Goal: Entertainment & Leisure: Consume media (video, audio)

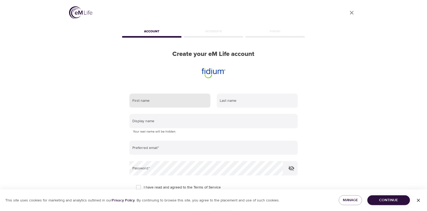
click at [198, 103] on input "text" at bounding box center [170, 101] width 81 height 14
type input "PATTIE"
type input "WHEELOCK"
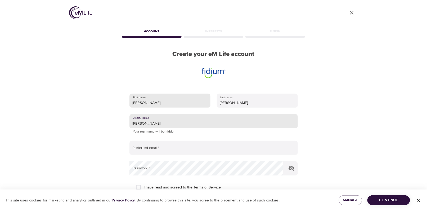
type input "PATTIE"
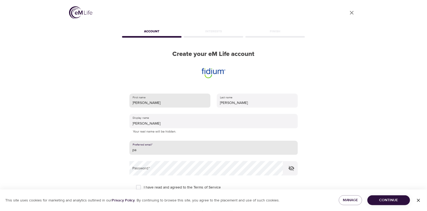
type input "p"
type input "[EMAIL_ADDRESS][DOMAIN_NAME]"
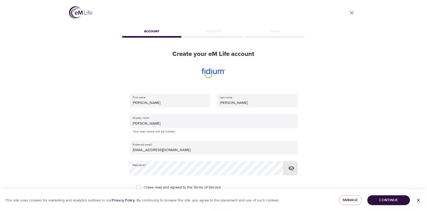
scroll to position [52, 0]
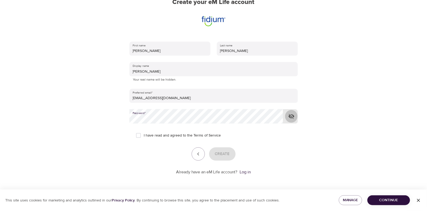
click at [289, 116] on icon "button" at bounding box center [292, 116] width 6 height 5
click at [141, 134] on input "I have read and agreed to the Terms of Service" at bounding box center [138, 135] width 11 height 11
checkbox input "true"
click at [210, 154] on button "Create" at bounding box center [222, 153] width 26 height 13
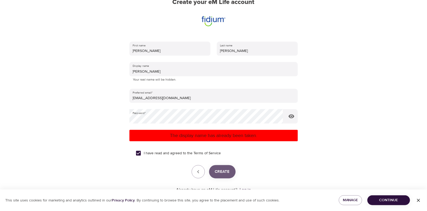
click at [220, 174] on span "Create" at bounding box center [222, 171] width 15 height 7
click at [100, 117] on div "User Profile Account Interests Finish Create your eM Life account First name PA…" at bounding box center [214, 53] width 302 height 211
click at [231, 170] on button "Create" at bounding box center [222, 171] width 26 height 13
click at [114, 116] on div "User Profile Account Interests Finish Create your eM Life account First name PA…" at bounding box center [214, 53] width 302 height 211
click at [101, 117] on div "User Profile Account Interests Finish Create your eM Life account First name PA…" at bounding box center [214, 53] width 302 height 211
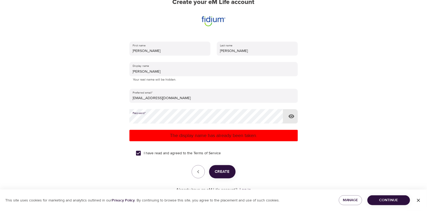
click at [217, 167] on button "Create" at bounding box center [222, 171] width 26 height 13
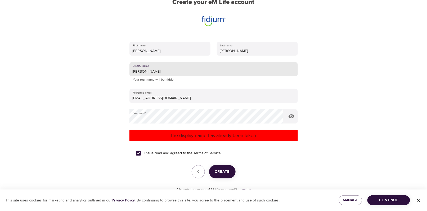
click at [169, 76] on input "PATTIE" at bounding box center [214, 69] width 168 height 14
type input "P"
type input "p"
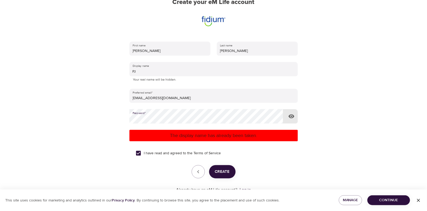
click at [34, 115] on div "User Profile Account Interests Finish Create your eM Life account First name PA…" at bounding box center [213, 53] width 427 height 211
click at [221, 175] on span "Create" at bounding box center [222, 171] width 15 height 7
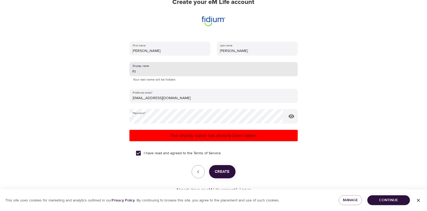
click at [148, 67] on input "PJ" at bounding box center [214, 69] width 168 height 14
click at [158, 73] on input "PJ" at bounding box center [214, 69] width 168 height 14
type input "P"
type input "m"
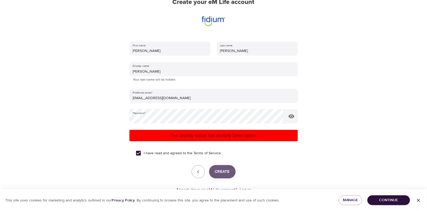
click at [229, 170] on span "Create" at bounding box center [222, 171] width 15 height 7
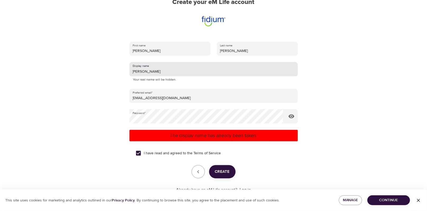
click at [167, 71] on input "MARIA" at bounding box center [214, 69] width 168 height 14
type input "M"
type input "Mother [PERSON_NAME]"
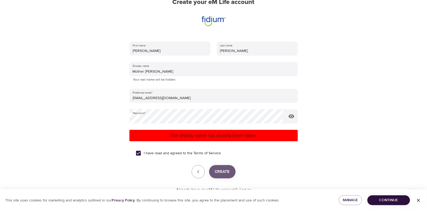
click at [222, 170] on span "Create" at bounding box center [222, 171] width 15 height 7
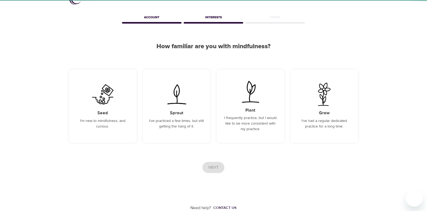
scroll to position [14, 0]
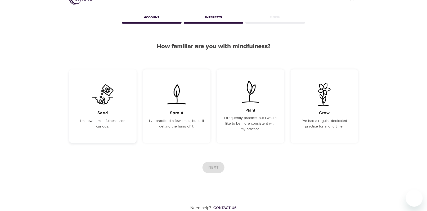
click at [107, 120] on p "I'm new to mindfulness, and curious." at bounding box center [103, 123] width 55 height 11
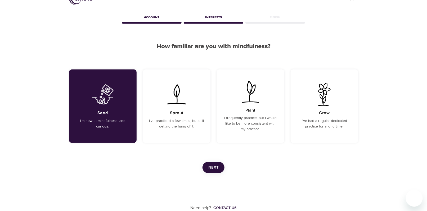
click at [214, 168] on span "Next" at bounding box center [214, 167] width 10 height 7
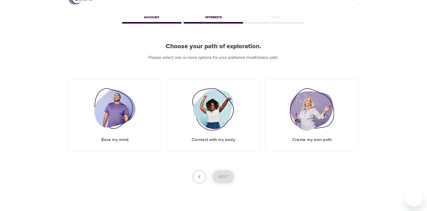
scroll to position [0, 0]
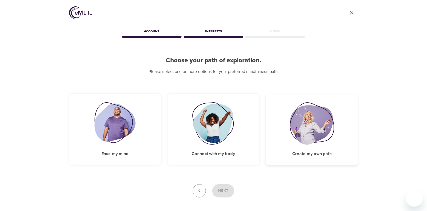
click at [335, 125] on div "Create my own path" at bounding box center [312, 129] width 92 height 71
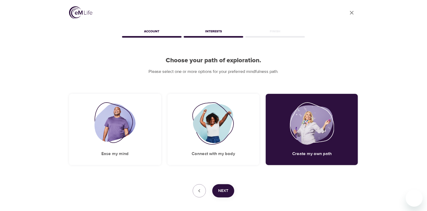
click at [231, 193] on button "Next" at bounding box center [223, 190] width 22 height 13
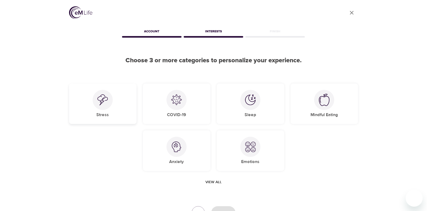
click at [86, 94] on div "Stress" at bounding box center [103, 103] width 68 height 41
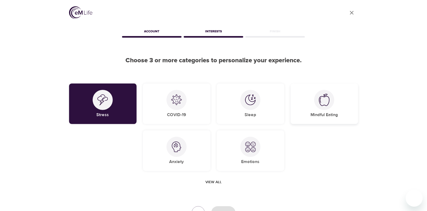
click at [324, 112] on div "Mindful Eating" at bounding box center [325, 103] width 68 height 41
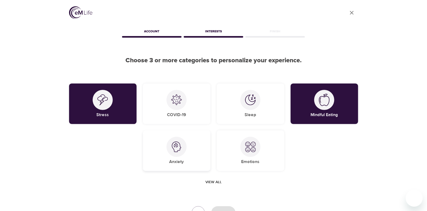
click at [187, 153] on div "Anxiety" at bounding box center [177, 150] width 68 height 41
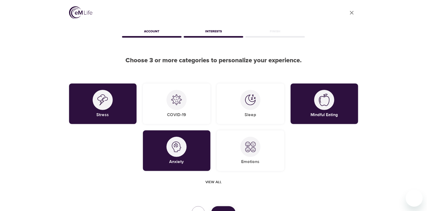
scroll to position [46, 0]
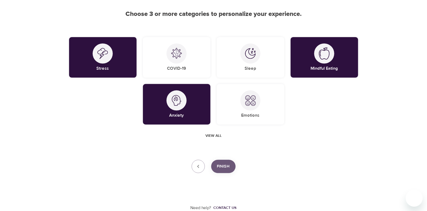
click at [219, 162] on button "Finish" at bounding box center [223, 166] width 24 height 13
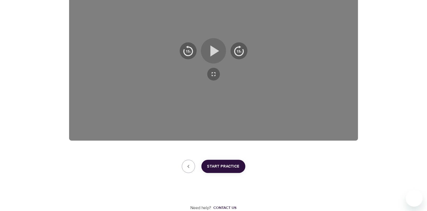
click at [211, 55] on icon "button" at bounding box center [215, 50] width 9 height 11
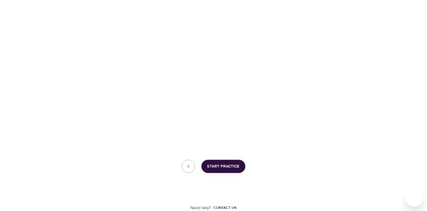
click at [221, 165] on span "Start Practice" at bounding box center [223, 166] width 32 height 7
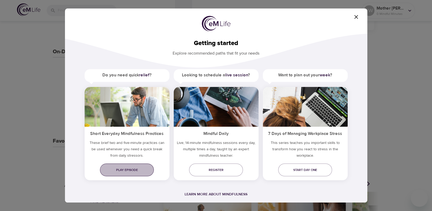
click at [132, 173] on link "Play episode" at bounding box center [127, 169] width 54 height 13
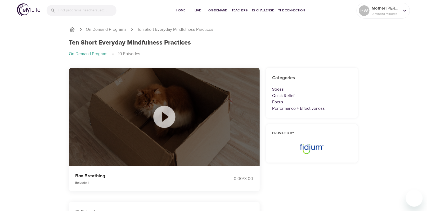
click at [165, 116] on icon at bounding box center [164, 117] width 26 height 26
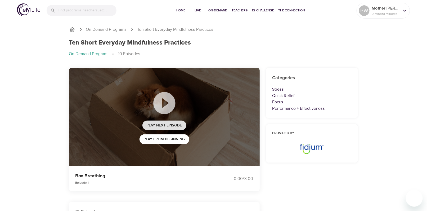
click at [163, 122] on span "Play Next Episode" at bounding box center [165, 125] width 36 height 7
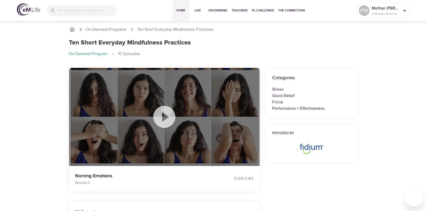
click at [184, 10] on span "Home" at bounding box center [181, 11] width 13 height 6
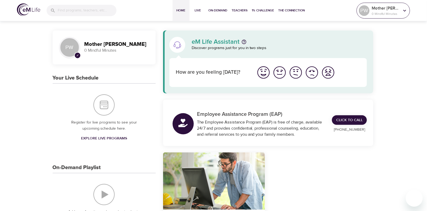
click at [404, 11] on icon at bounding box center [405, 11] width 6 height 6
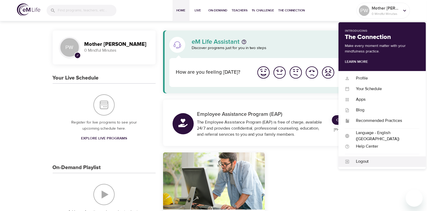
click at [363, 163] on div "Logout" at bounding box center [385, 161] width 70 height 6
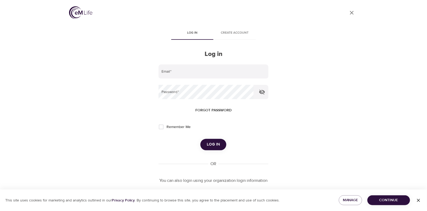
type input "[EMAIL_ADDRESS][DOMAIN_NAME]"
